Goal: Information Seeking & Learning: Learn about a topic

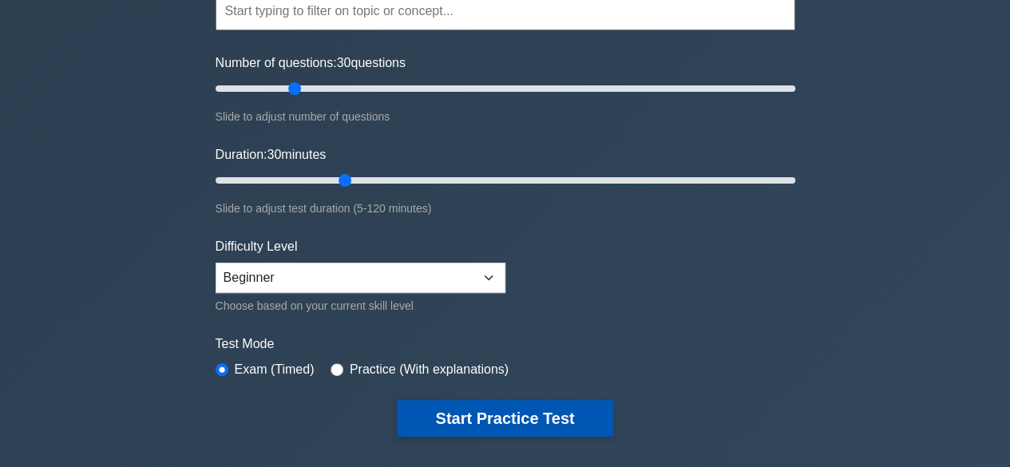
click at [487, 420] on button "Start Practice Test" at bounding box center [504, 418] width 215 height 37
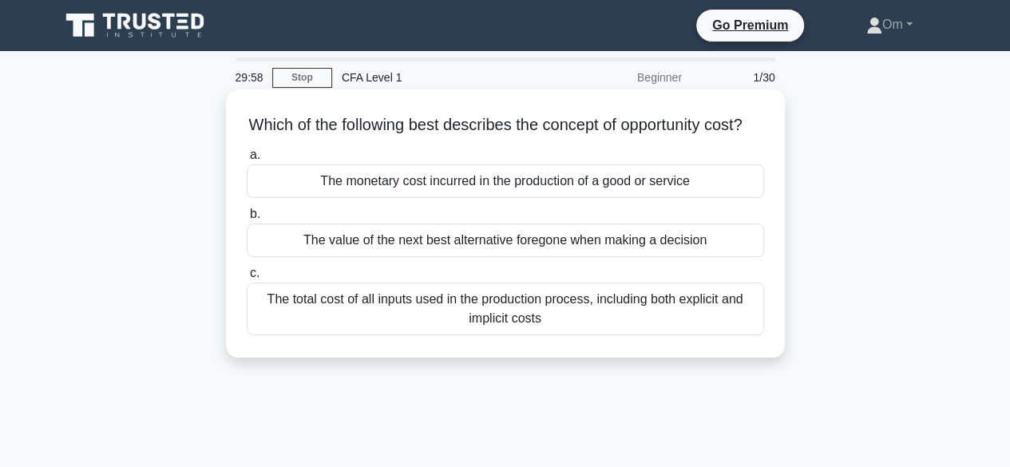
click at [522, 251] on div "The value of the next best alternative foregone when making a decision" at bounding box center [505, 240] width 517 height 34
click at [247, 219] on input "b. The value of the next best alternative foregone when making a decision" at bounding box center [247, 214] width 0 height 10
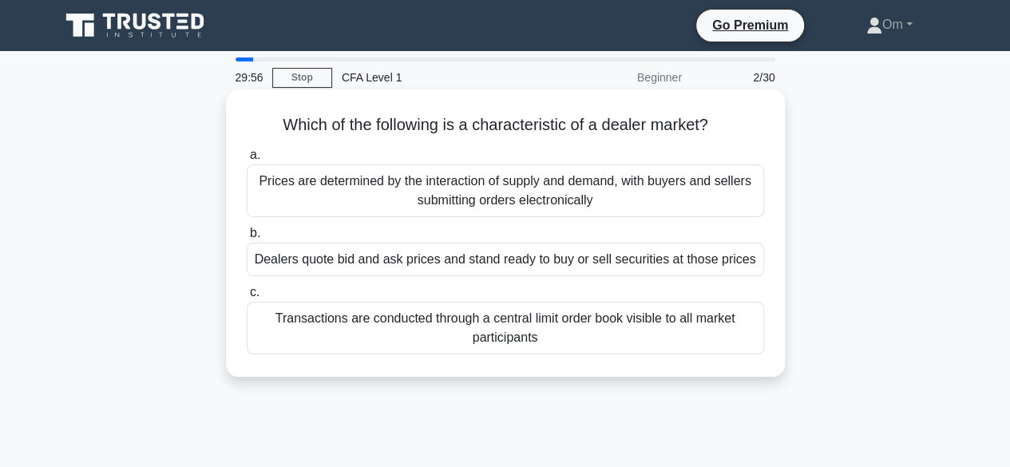
click at [547, 261] on div "Dealers quote bid and ask prices and stand ready to buy or sell securities at t…" at bounding box center [505, 260] width 517 height 34
click at [247, 239] on input "b. Dealers quote bid and ask prices and stand ready to buy or sell securities a…" at bounding box center [247, 233] width 0 height 10
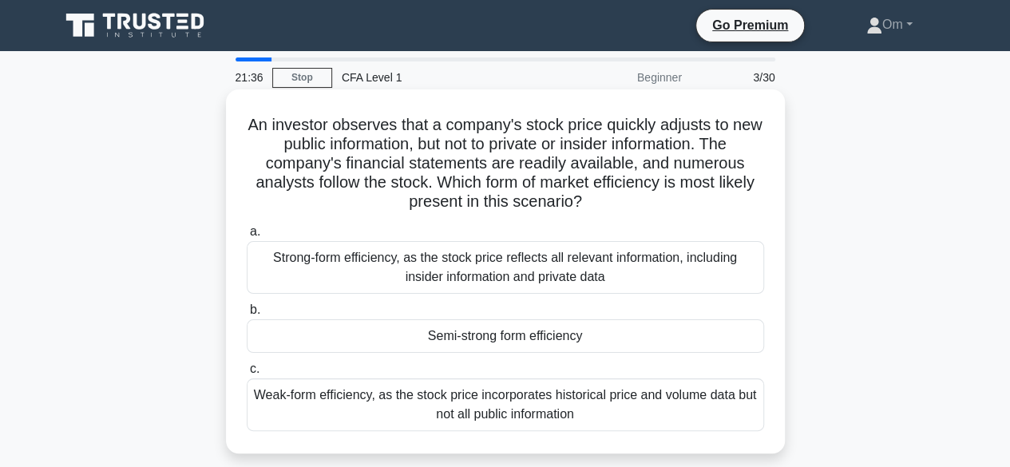
click at [575, 253] on div "Strong-form efficiency, as the stock price reflects all relevant information, i…" at bounding box center [505, 267] width 517 height 53
click at [247, 237] on input "a. Strong-form efficiency, as the stock price reflects all relevant information…" at bounding box center [247, 232] width 0 height 10
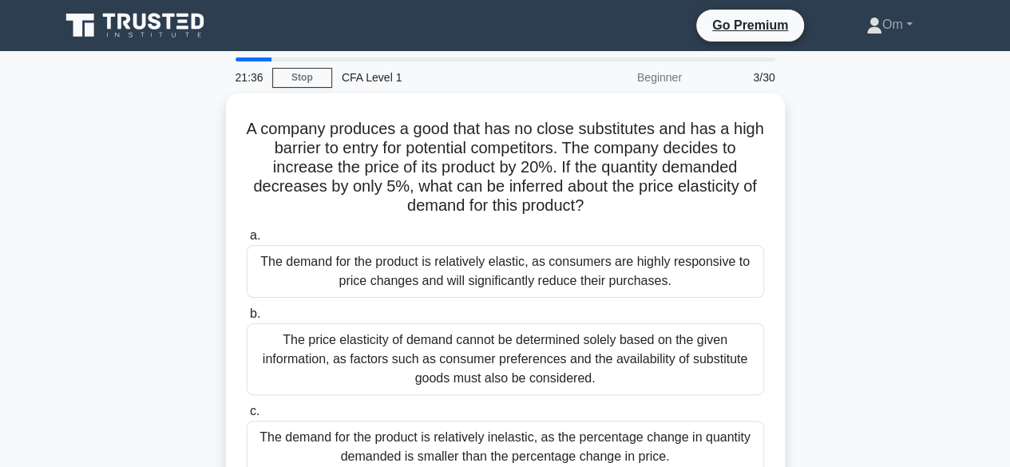
click at [575, 253] on div "The demand for the product is relatively elastic, as consumers are highly respo…" at bounding box center [505, 271] width 517 height 53
click at [247, 241] on input "a. The demand for the product is relatively elastic, as consumers are highly re…" at bounding box center [247, 236] width 0 height 10
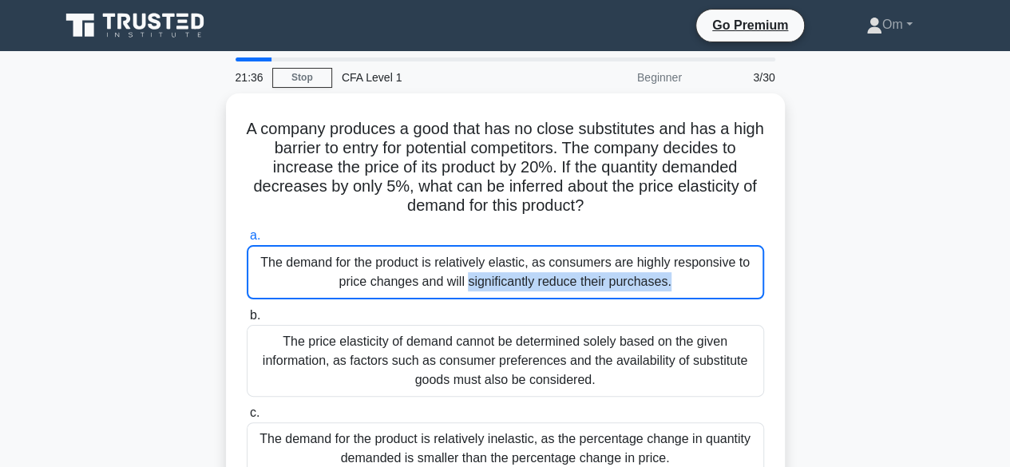
click at [575, 253] on div "The demand for the product is relatively elastic, as consumers are highly respo…" at bounding box center [505, 272] width 517 height 54
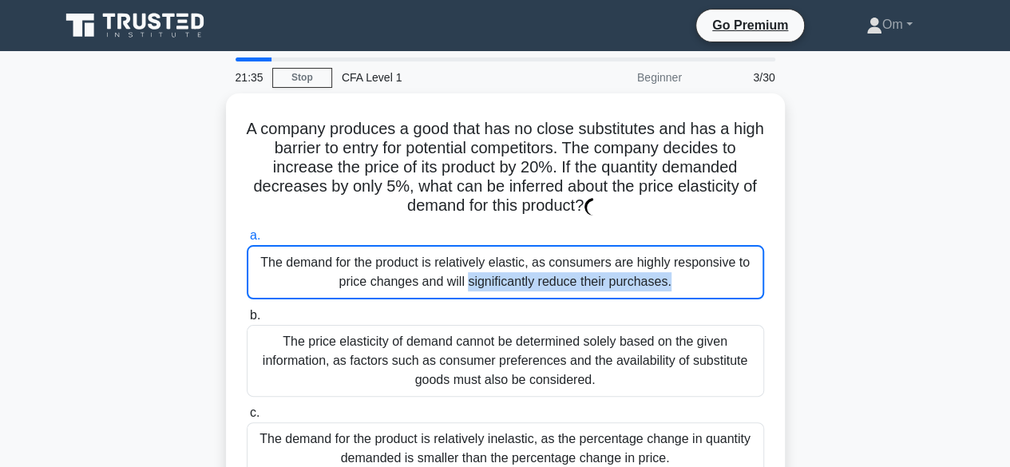
click at [575, 253] on div "The demand for the product is relatively elastic, as consumers are highly respo…" at bounding box center [505, 272] width 517 height 54
click at [247, 241] on input "a. The demand for the product is relatively elastic, as consumers are highly re…" at bounding box center [247, 236] width 0 height 10
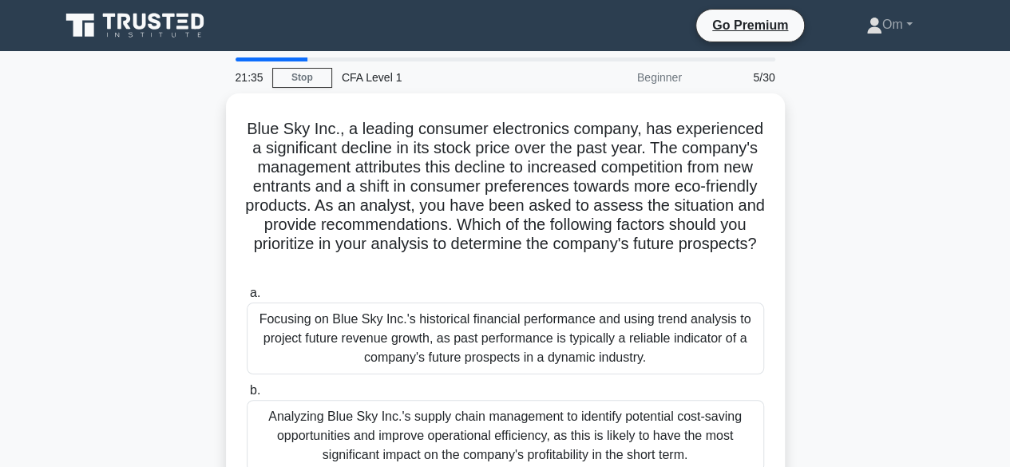
click at [575, 253] on h5 "Blue Sky Inc., a leading consumer electronics company, has experienced a signif…" at bounding box center [505, 196] width 520 height 155
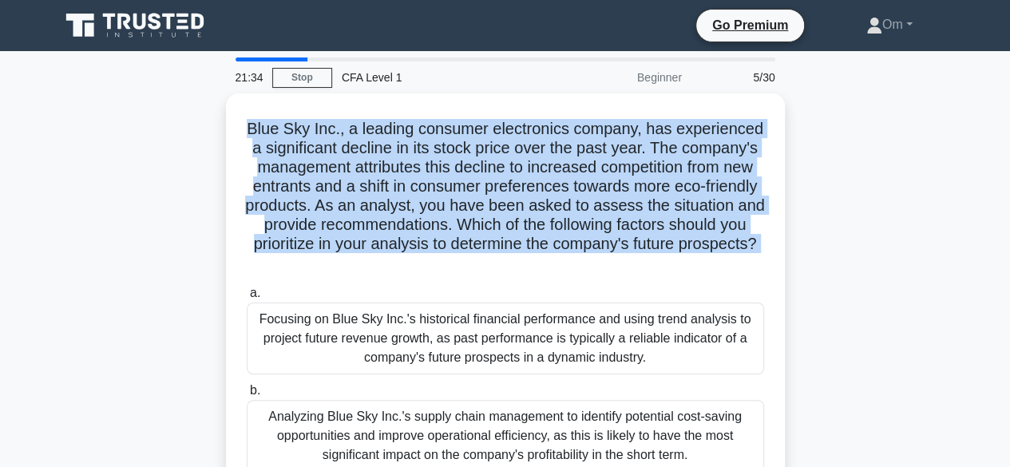
click at [575, 253] on h5 "Blue Sky Inc., a leading consumer electronics company, has experienced a signif…" at bounding box center [505, 196] width 520 height 155
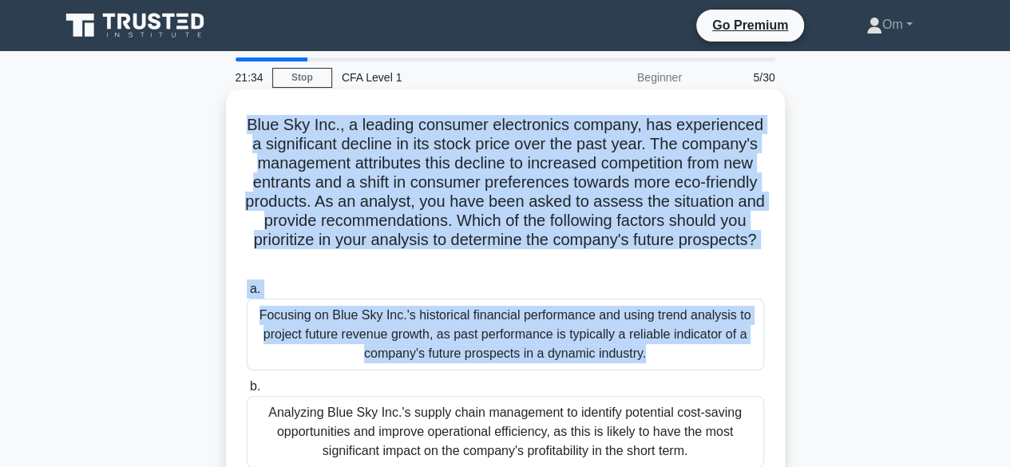
drag, startPoint x: 575, startPoint y: 253, endPoint x: 538, endPoint y: 365, distance: 117.6
click at [538, 365] on div "Blue Sky Inc., a leading consumer electronics company, has experienced a signif…" at bounding box center [505, 338] width 546 height 485
click at [538, 365] on div "Focusing on Blue Sky Inc.'s historical financial performance and using trend an…" at bounding box center [505, 334] width 517 height 72
click at [247, 294] on input "a. Focusing on Blue Sky Inc.'s historical financial performance and using trend…" at bounding box center [247, 289] width 0 height 10
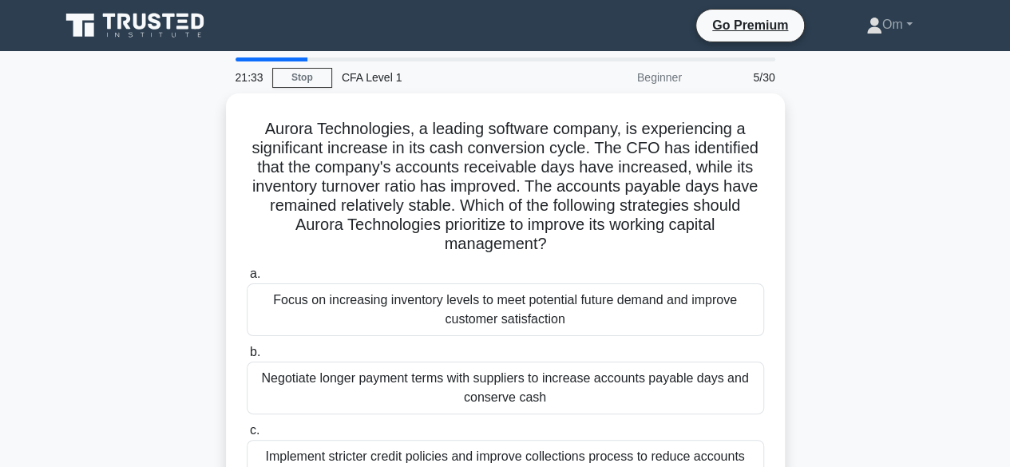
click at [538, 365] on div "Negotiate longer payment terms with suppliers to increase accounts payable days…" at bounding box center [505, 388] width 517 height 53
click at [247, 358] on input "b. Negotiate longer payment terms with suppliers to increase accounts payable d…" at bounding box center [247, 352] width 0 height 10
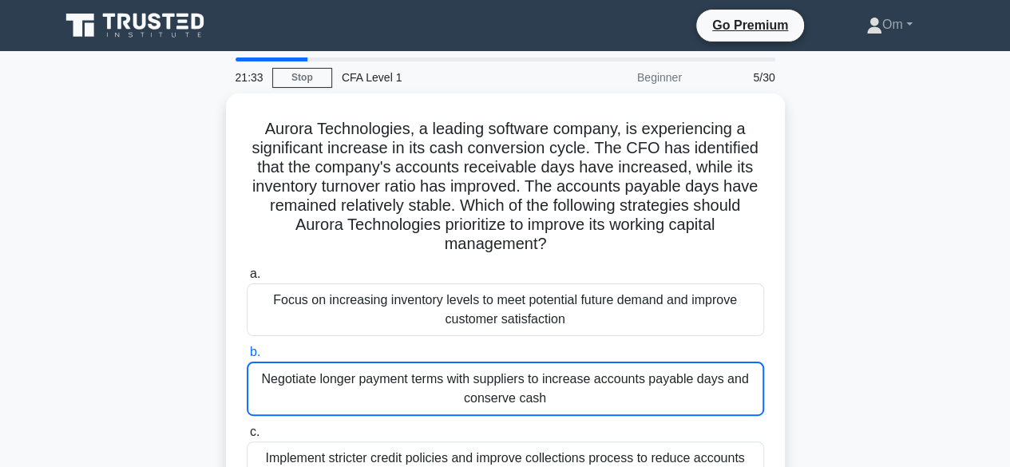
click at [538, 365] on div "Negotiate longer payment terms with suppliers to increase accounts payable days…" at bounding box center [505, 389] width 517 height 54
click at [247, 358] on input "b. Negotiate longer payment terms with suppliers to increase accounts payable d…" at bounding box center [247, 352] width 0 height 10
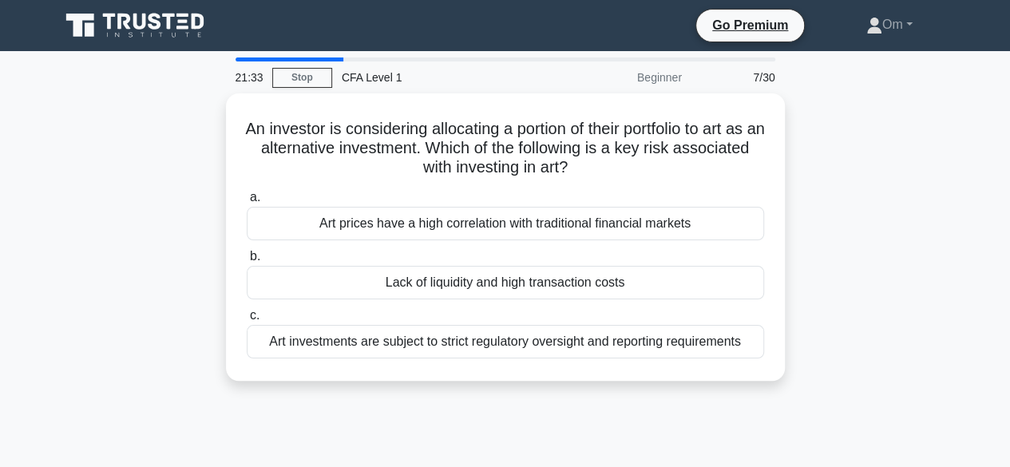
click at [538, 365] on div "An investor is considering allocating a portion of their portfolio to art as an…" at bounding box center [505, 237] width 546 height 275
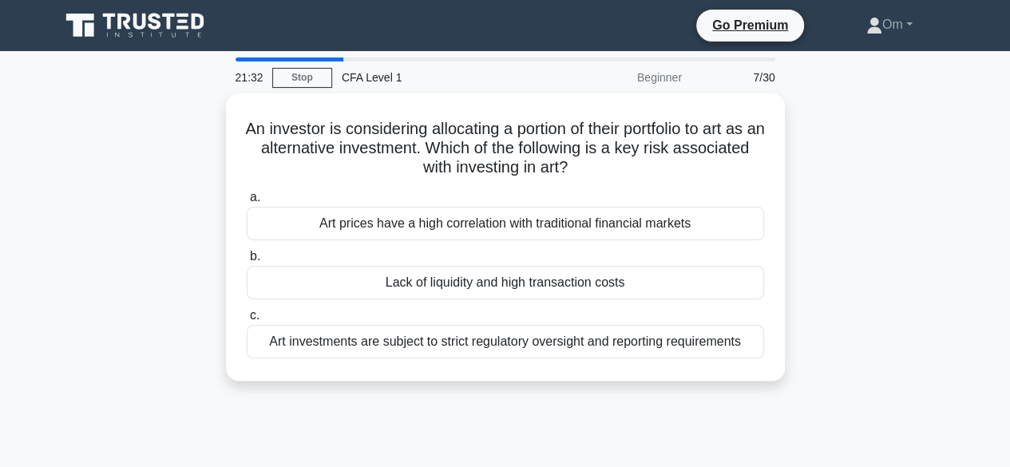
click at [538, 365] on div "An investor is considering allocating a portion of their portfolio to art as an…" at bounding box center [505, 237] width 546 height 275
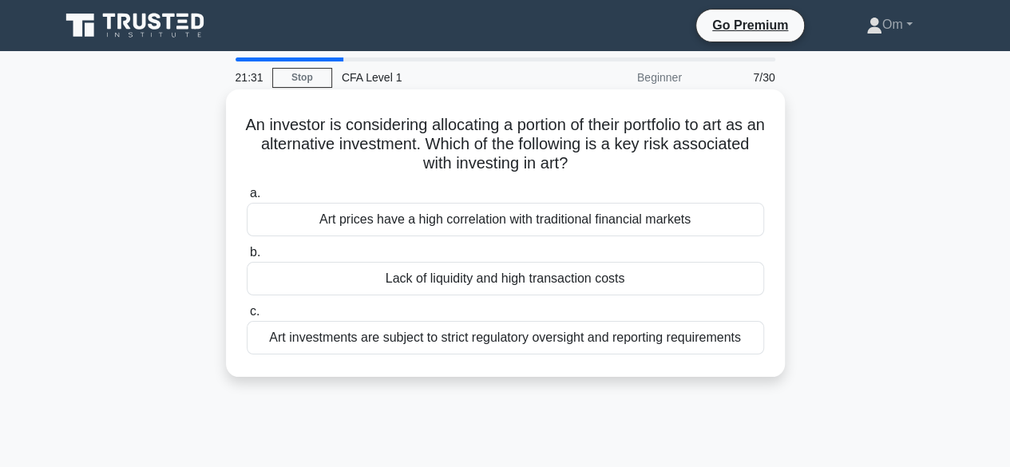
drag, startPoint x: 538, startPoint y: 365, endPoint x: 533, endPoint y: 318, distance: 47.3
click at [533, 318] on div "An investor is considering allocating a portion of their portfolio to art as an…" at bounding box center [505, 233] width 546 height 275
click at [535, 261] on label "b. Lack of liquidity and high transaction costs" at bounding box center [505, 269] width 517 height 53
click at [247, 258] on input "b. Lack of liquidity and high transaction costs" at bounding box center [247, 252] width 0 height 10
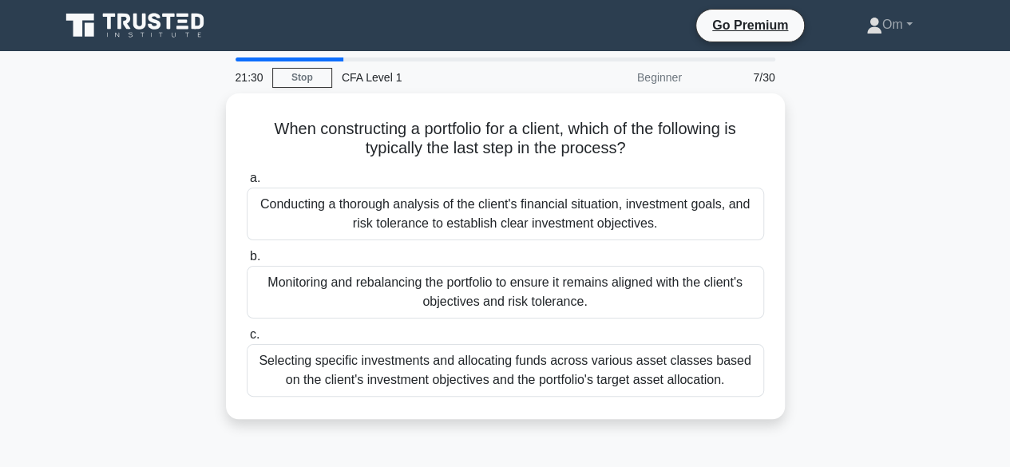
click at [535, 261] on label "b. Monitoring and rebalancing the portfolio to ensure it remains aligned with t…" at bounding box center [505, 283] width 517 height 72
click at [247, 261] on input "b. Monitoring and rebalancing the portfolio to ensure it remains aligned with t…" at bounding box center [247, 256] width 0 height 10
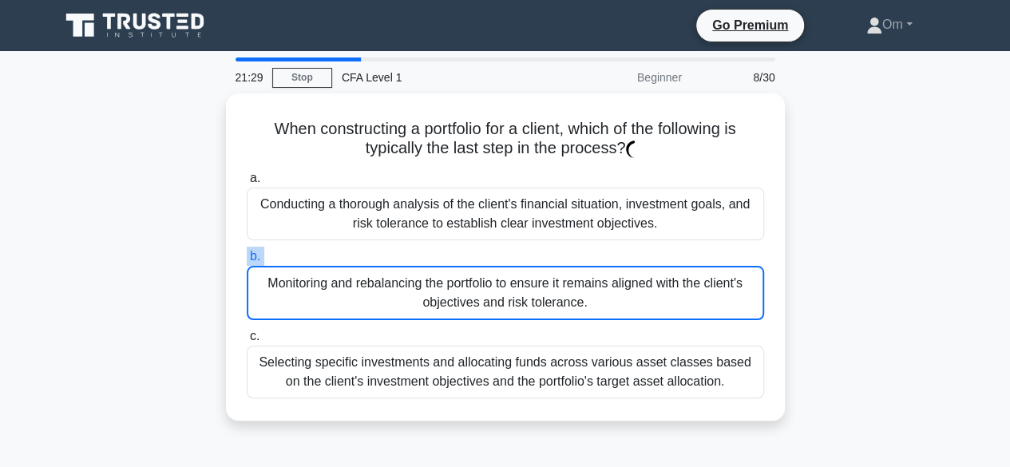
click at [535, 261] on label "b. Monitoring and rebalancing the portfolio to ensure it remains aligned with t…" at bounding box center [505, 283] width 517 height 73
click at [247, 261] on input "b. Monitoring and rebalancing the portfolio to ensure it remains aligned with t…" at bounding box center [247, 256] width 0 height 10
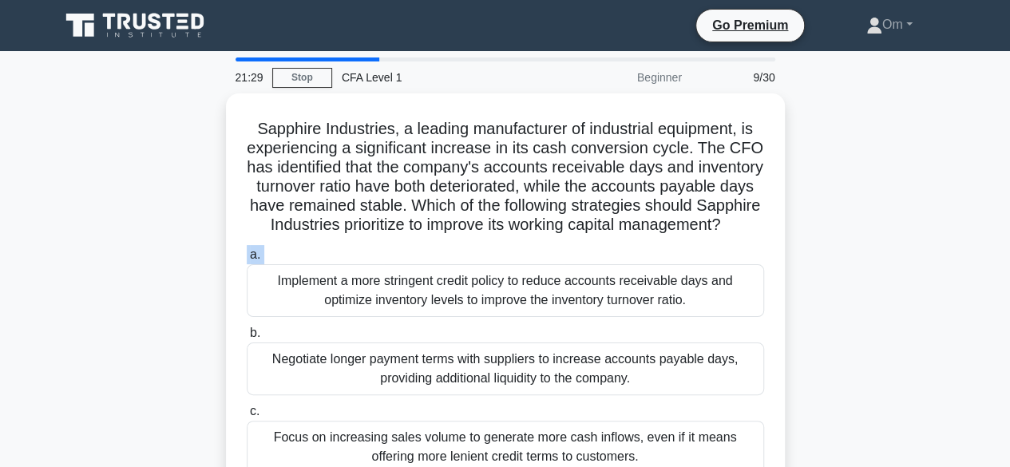
click at [535, 261] on div "a. Implement a more stringent credit policy to reduce accounts receivable days …" at bounding box center [505, 359] width 536 height 235
click at [535, 261] on label "a. Implement a more stringent credit policy to reduce accounts receivable days …" at bounding box center [505, 281] width 517 height 72
click at [247, 260] on input "a. Implement a more stringent credit policy to reduce accounts receivable days …" at bounding box center [247, 255] width 0 height 10
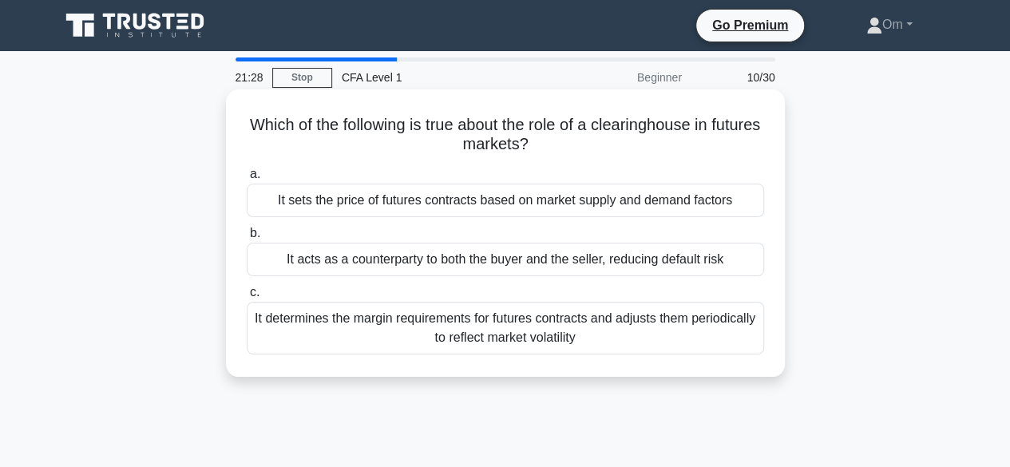
click at [512, 347] on div "a. It sets the price of futures contracts based on market supply and demand fac…" at bounding box center [505, 259] width 536 height 196
click at [512, 347] on div "It determines the margin requirements for futures contracts and adjusts them pe…" at bounding box center [505, 328] width 517 height 53
click at [247, 298] on input "c. It determines the margin requirements for futures contracts and adjusts them…" at bounding box center [247, 292] width 0 height 10
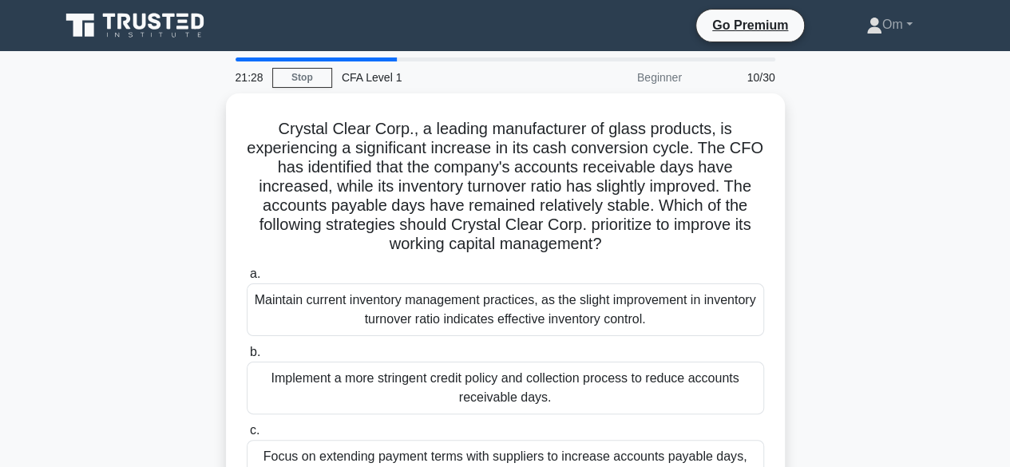
click at [512, 347] on label "b. Implement a more stringent credit policy and collection process to reduce ac…" at bounding box center [505, 378] width 517 height 72
click at [247, 347] on input "b. Implement a more stringent credit policy and collection process to reduce ac…" at bounding box center [247, 352] width 0 height 10
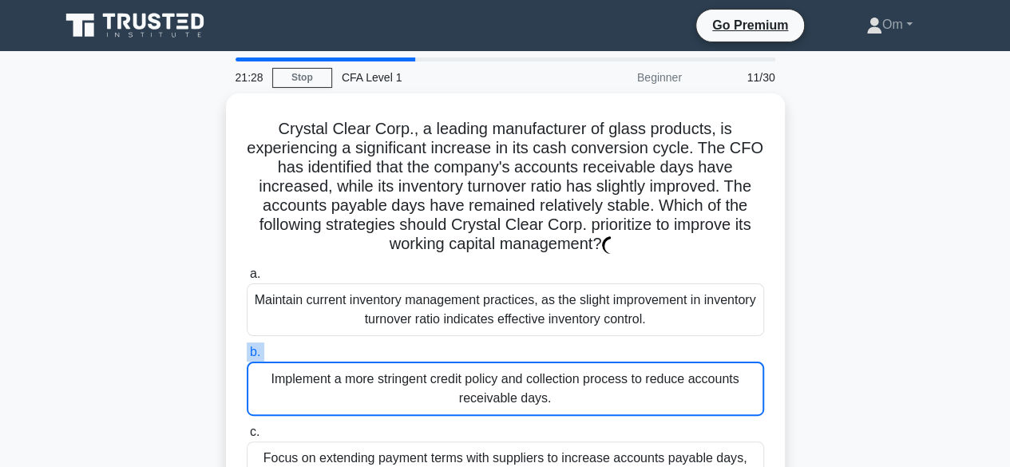
click at [512, 347] on label "b. Implement a more stringent credit policy and collection process to reduce ac…" at bounding box center [505, 378] width 517 height 73
click at [247, 347] on input "b. Implement a more stringent credit policy and collection process to reduce ac…" at bounding box center [247, 352] width 0 height 10
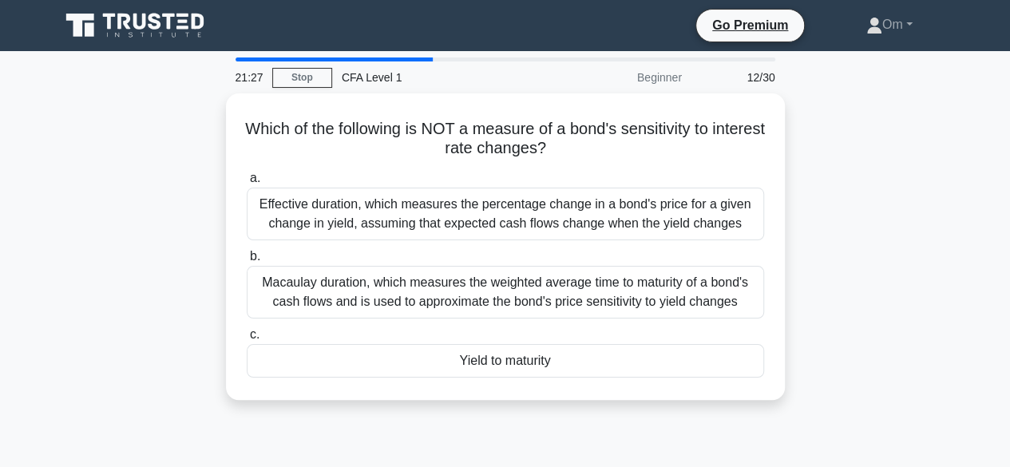
click at [512, 347] on div "Yield to maturity" at bounding box center [505, 361] width 517 height 34
click at [247, 340] on input "c. Yield to maturity" at bounding box center [247, 335] width 0 height 10
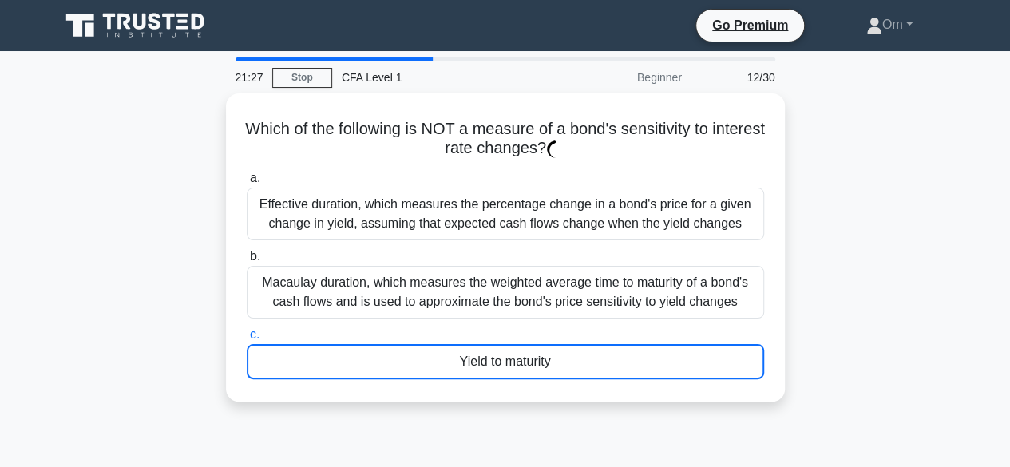
click at [512, 347] on div "Yield to maturity" at bounding box center [505, 361] width 517 height 35
click at [247, 340] on input "c. Yield to maturity" at bounding box center [247, 335] width 0 height 10
click at [512, 347] on div "Yield to maturity" at bounding box center [505, 361] width 517 height 35
click at [247, 340] on input "c. Yield to maturity" at bounding box center [247, 335] width 0 height 10
click at [512, 347] on div "Yield to maturity" at bounding box center [505, 361] width 517 height 35
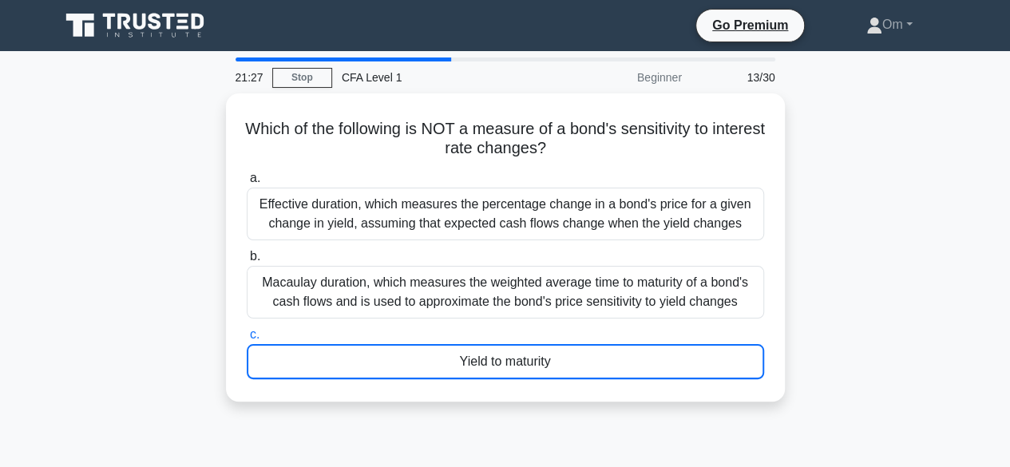
click at [247, 340] on input "c. Yield to maturity" at bounding box center [247, 335] width 0 height 10
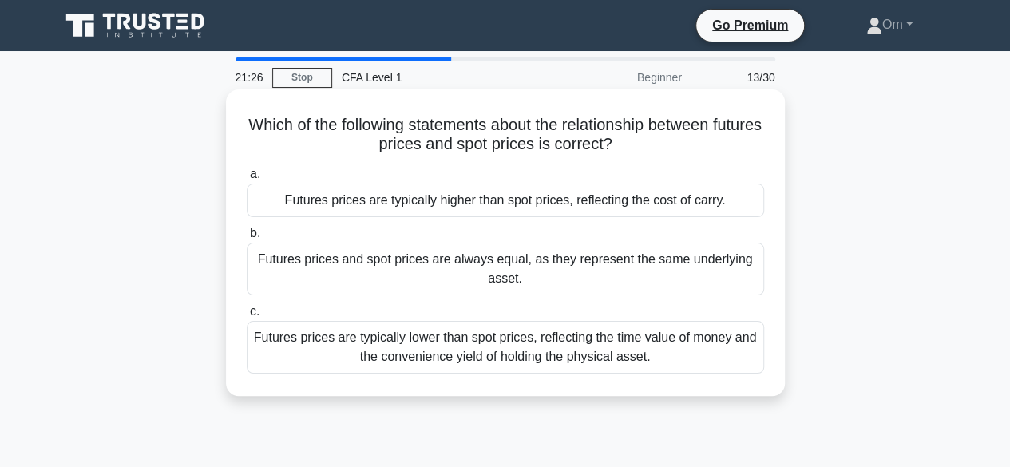
drag, startPoint x: 512, startPoint y: 347, endPoint x: 514, endPoint y: 263, distance: 84.6
click at [514, 263] on div "a. Futures prices are typically higher than spot prices, reflecting the cost of…" at bounding box center [505, 268] width 536 height 215
click at [514, 263] on div "Futures prices and spot prices are always equal, as they represent the same und…" at bounding box center [505, 269] width 517 height 53
click at [247, 239] on input "b. Futures prices and spot prices are always equal, as they represent the same …" at bounding box center [247, 233] width 0 height 10
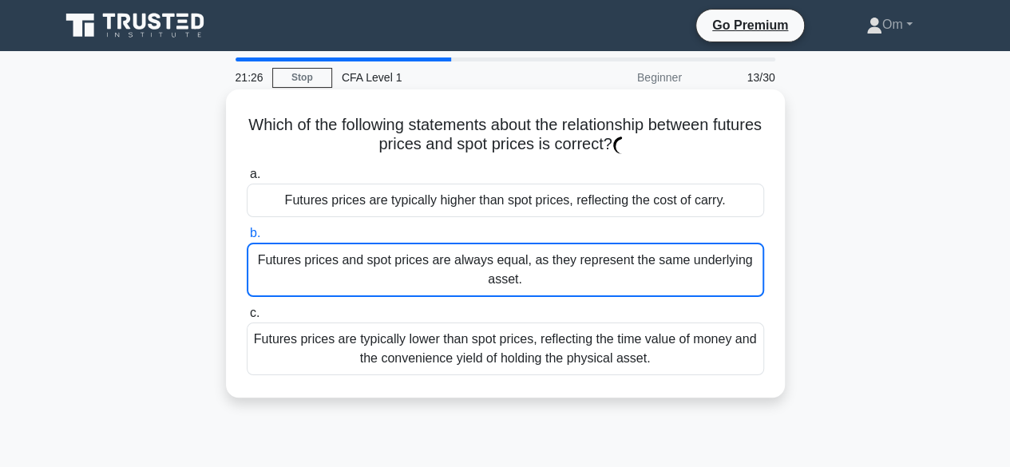
click at [514, 263] on div "Futures prices and spot prices are always equal, as they represent the same und…" at bounding box center [505, 270] width 517 height 54
click at [247, 239] on input "b. Futures prices and spot prices are always equal, as they represent the same …" at bounding box center [247, 233] width 0 height 10
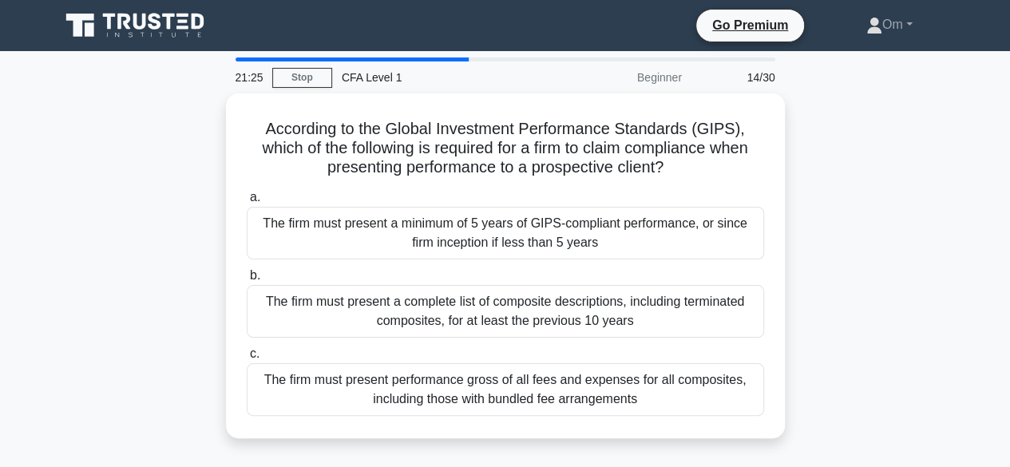
click at [514, 266] on label "b. The firm must present a complete list of composite descriptions, including t…" at bounding box center [505, 302] width 517 height 72
click at [247, 271] on input "b. The firm must present a complete list of composite descriptions, including t…" at bounding box center [247, 276] width 0 height 10
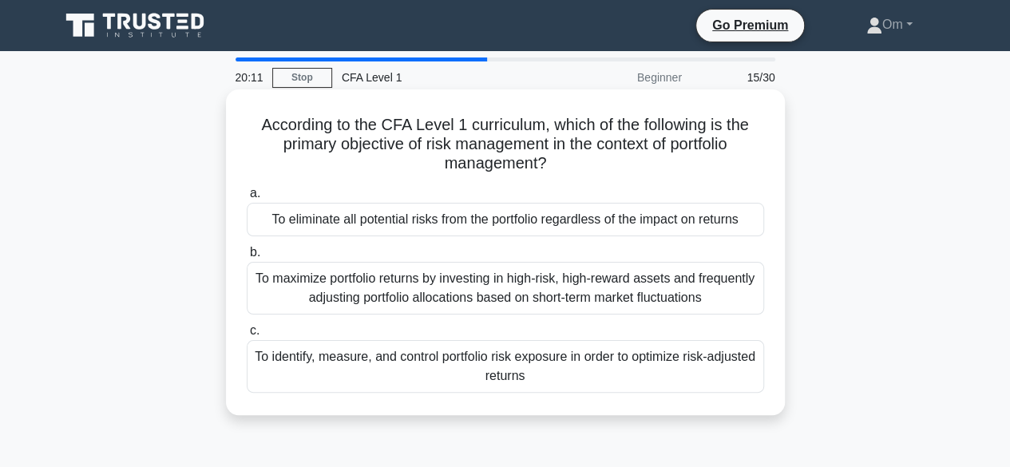
click at [512, 299] on div "To maximize portfolio returns by investing in high-risk, high-reward assets and…" at bounding box center [505, 288] width 517 height 53
click at [247, 258] on input "b. To maximize portfolio returns by investing in high-risk, high-reward assets …" at bounding box center [247, 252] width 0 height 10
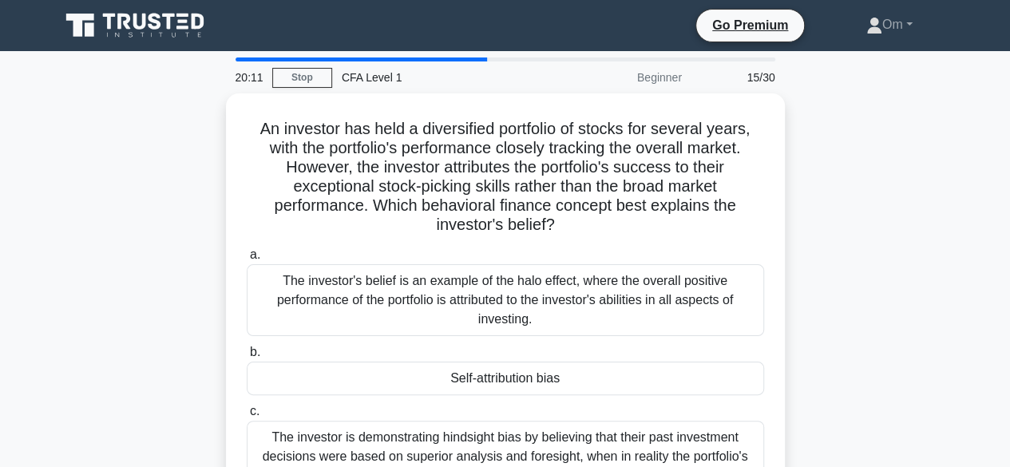
click at [512, 299] on div "The investor's belief is an example of the halo effect, where the overall posit…" at bounding box center [505, 300] width 517 height 72
click at [247, 260] on input "a. The investor's belief is an example of the halo effect, where the overall po…" at bounding box center [247, 255] width 0 height 10
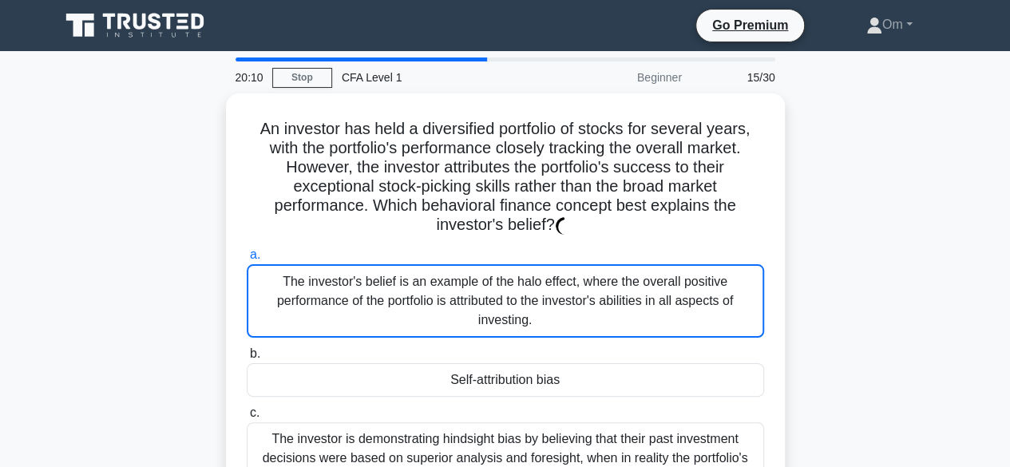
click at [512, 299] on div "The investor's belief is an example of the halo effect, where the overall posit…" at bounding box center [505, 300] width 517 height 73
